Goal: Task Accomplishment & Management: Use online tool/utility

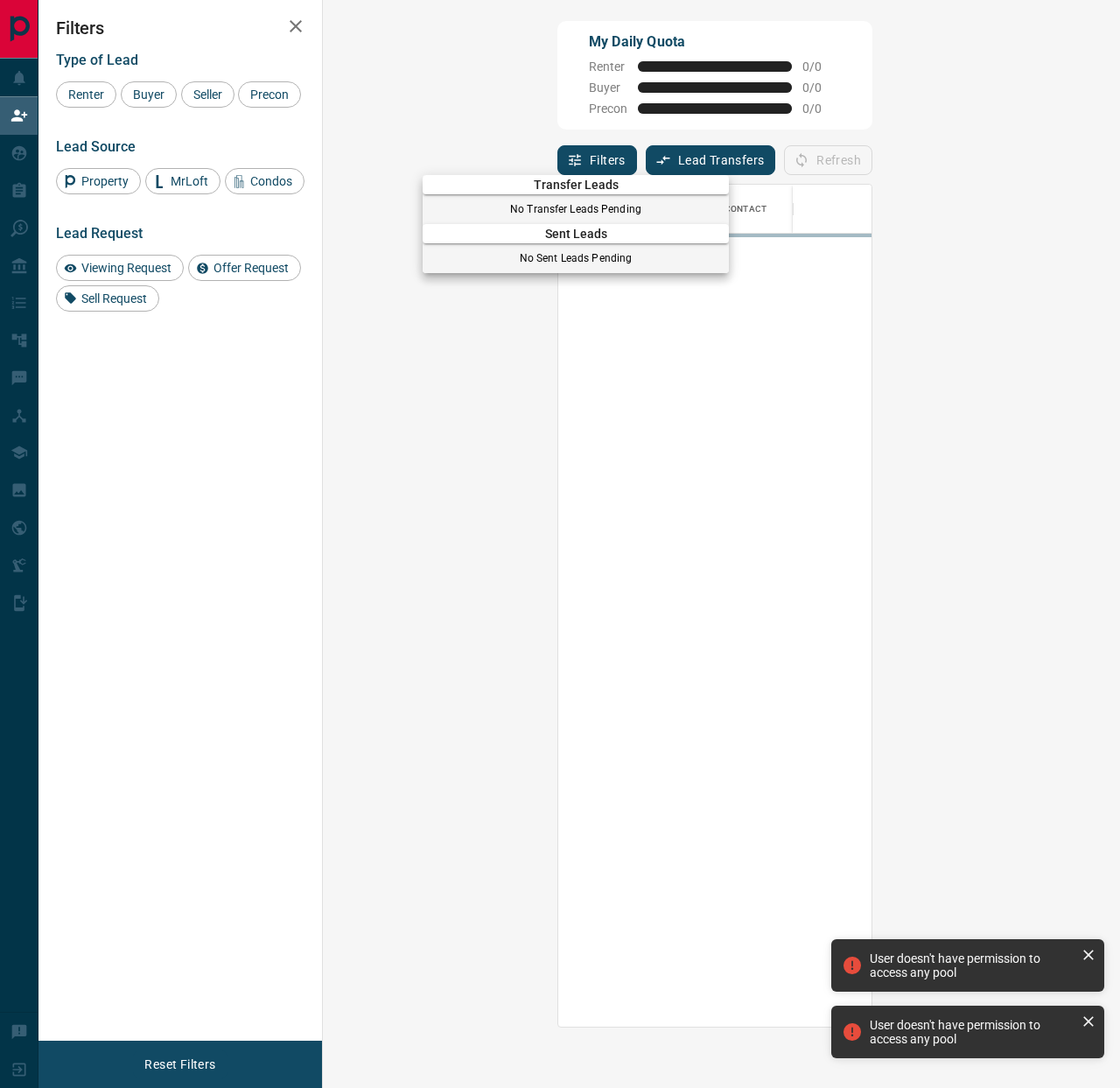
scroll to position [842, 759]
click at [20, 126] on div at bounding box center [560, 544] width 1120 height 1088
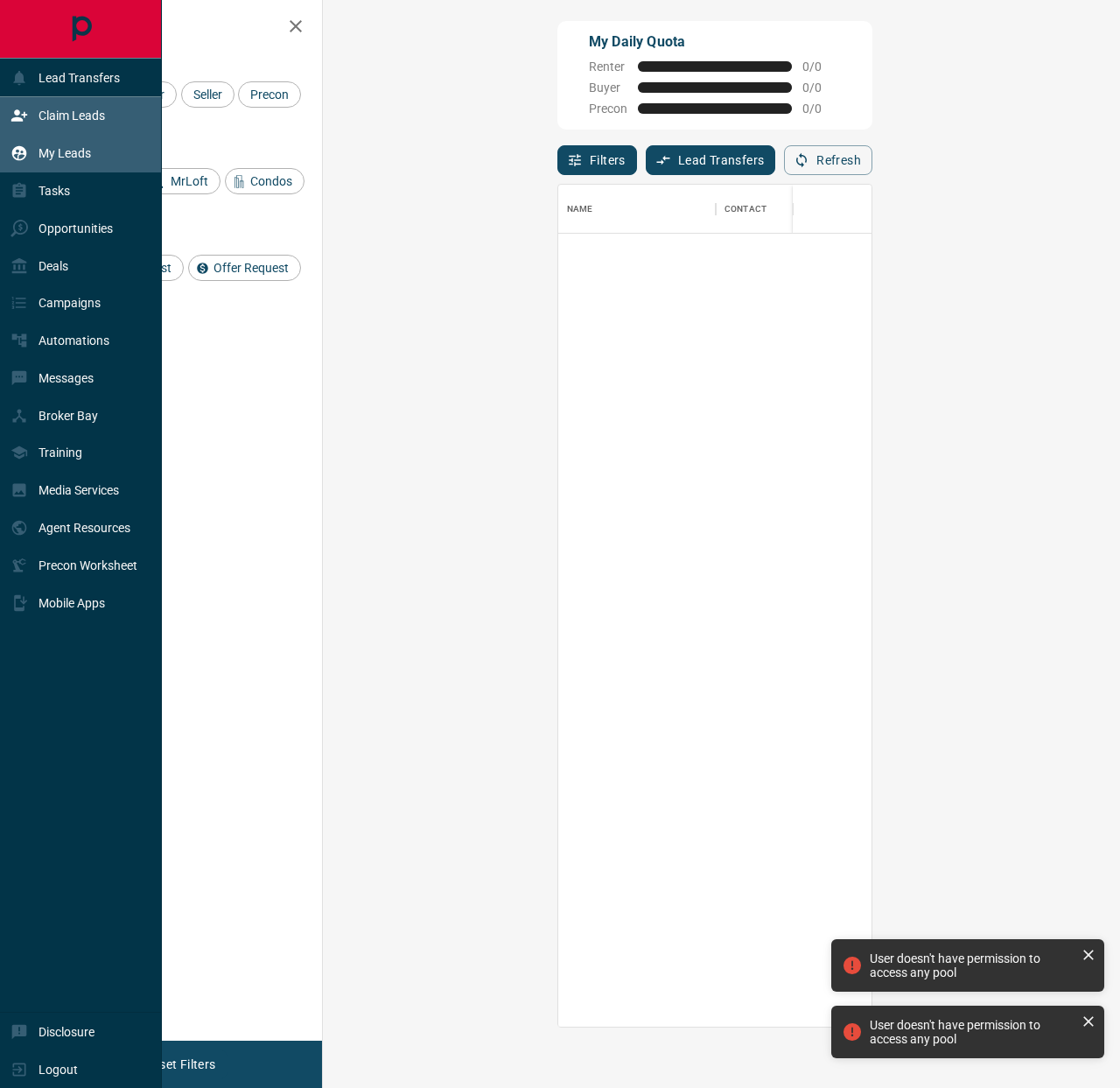
click at [20, 148] on icon at bounding box center [19, 154] width 15 height 15
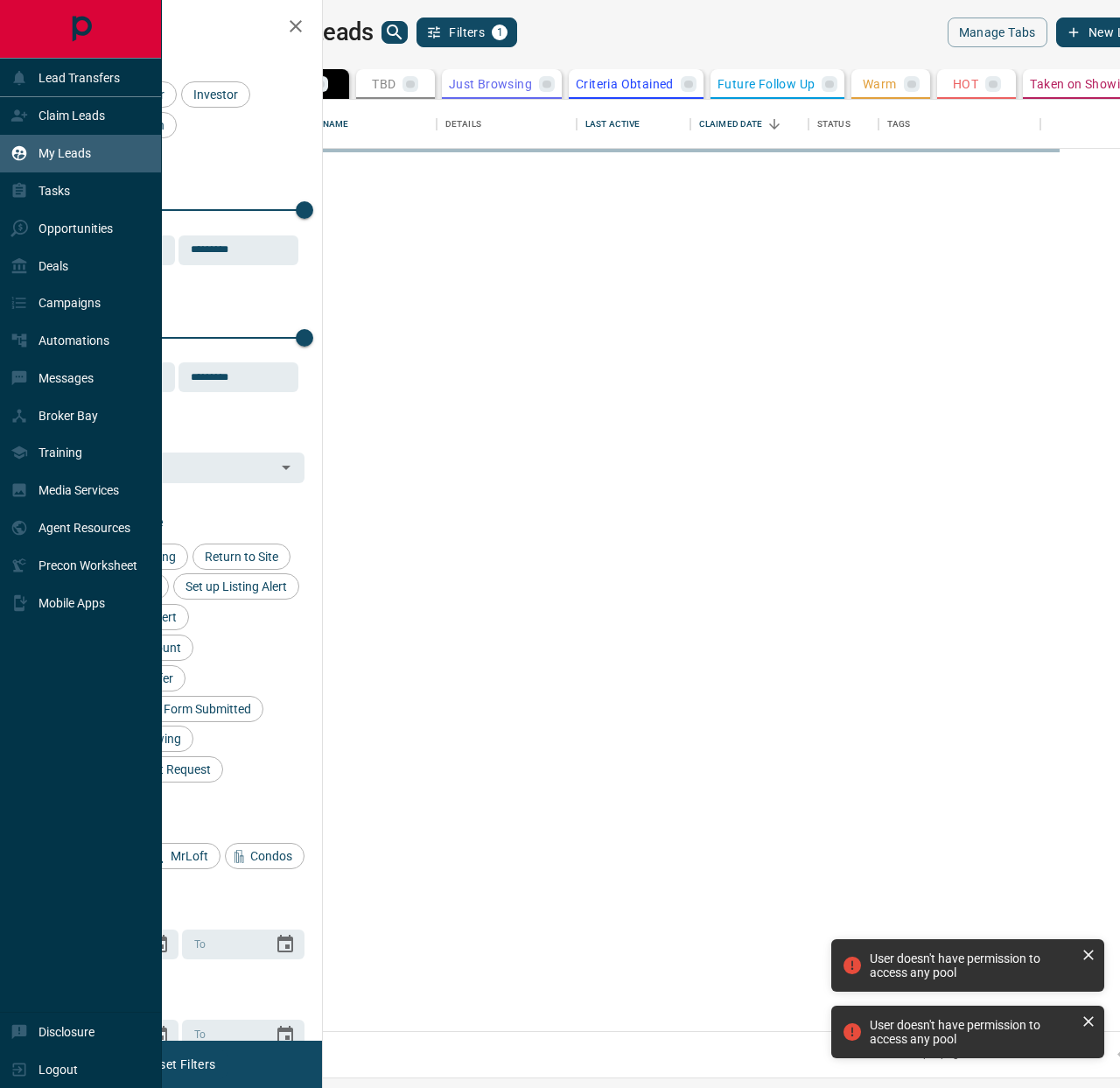
scroll to position [931, 789]
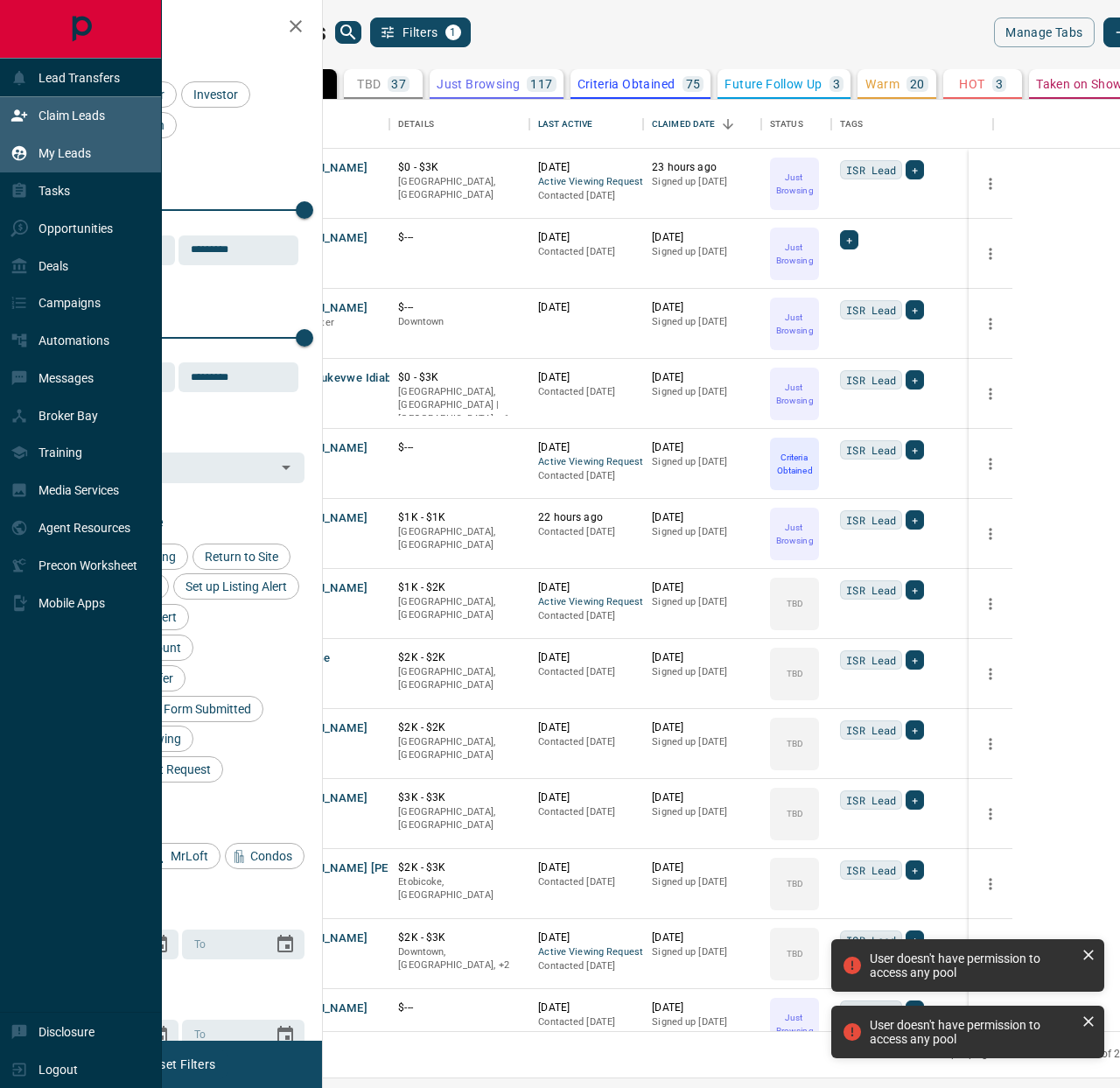
click at [13, 108] on icon at bounding box center [18, 115] width 18 height 18
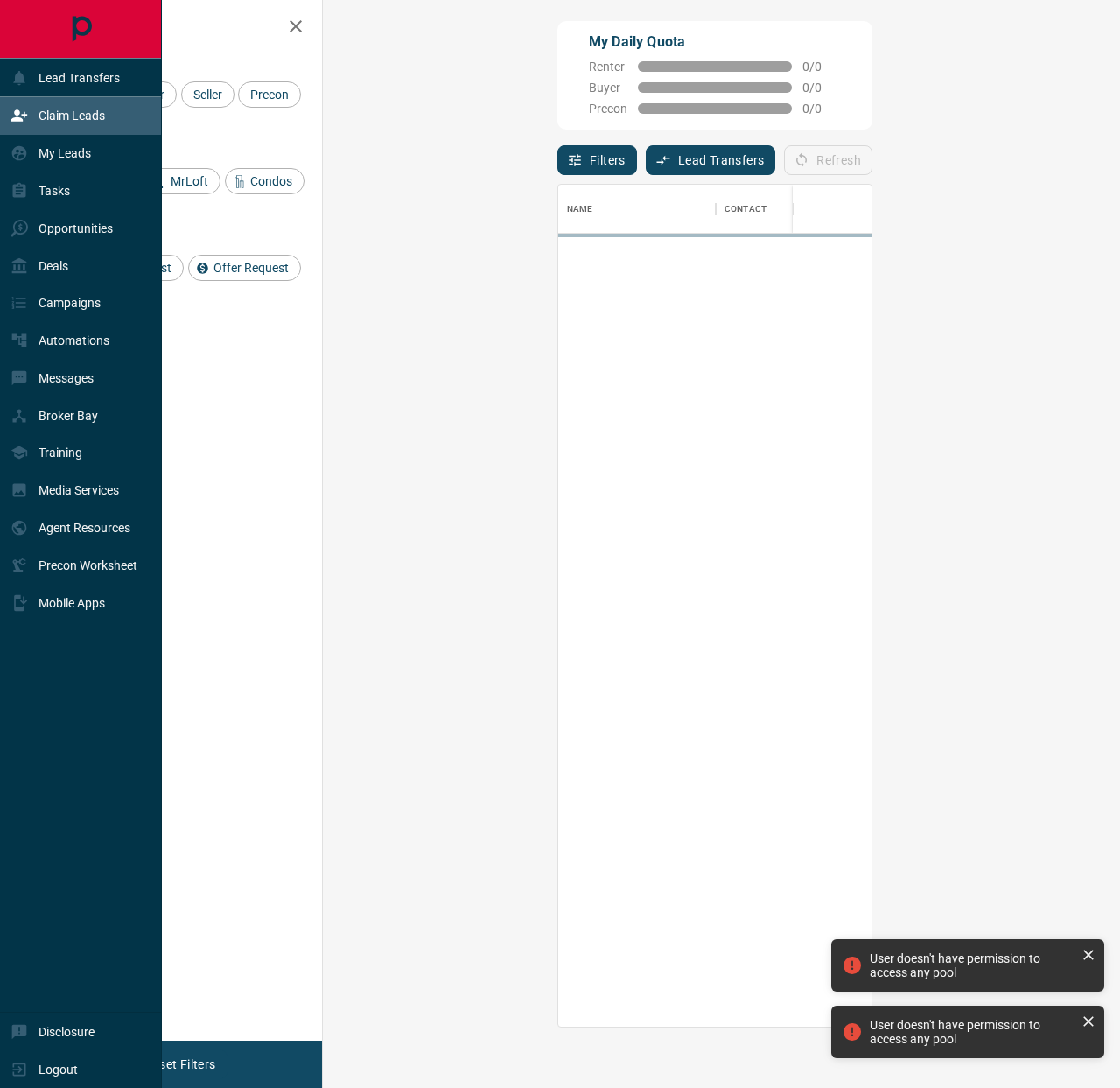
scroll to position [842, 759]
